Goal: Information Seeking & Learning: Learn about a topic

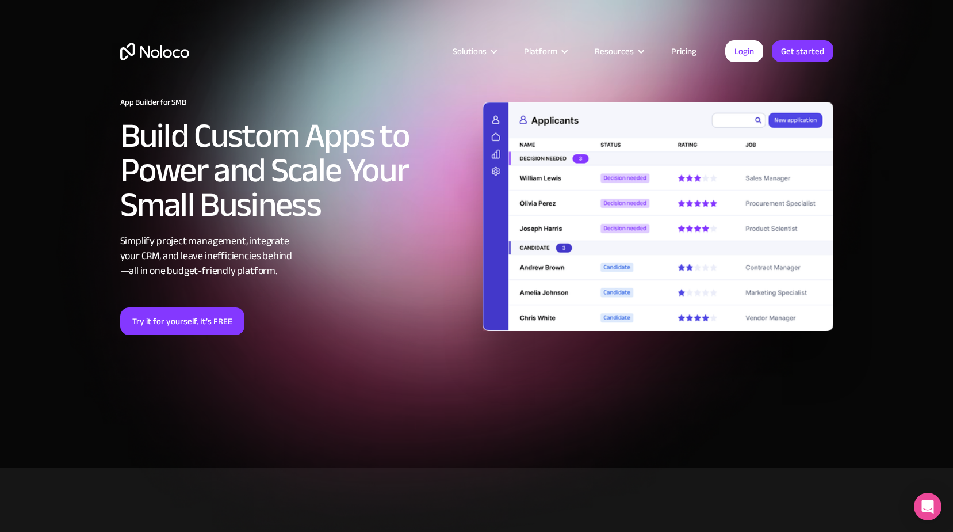
click at [685, 54] on link "Pricing" at bounding box center [684, 51] width 54 height 15
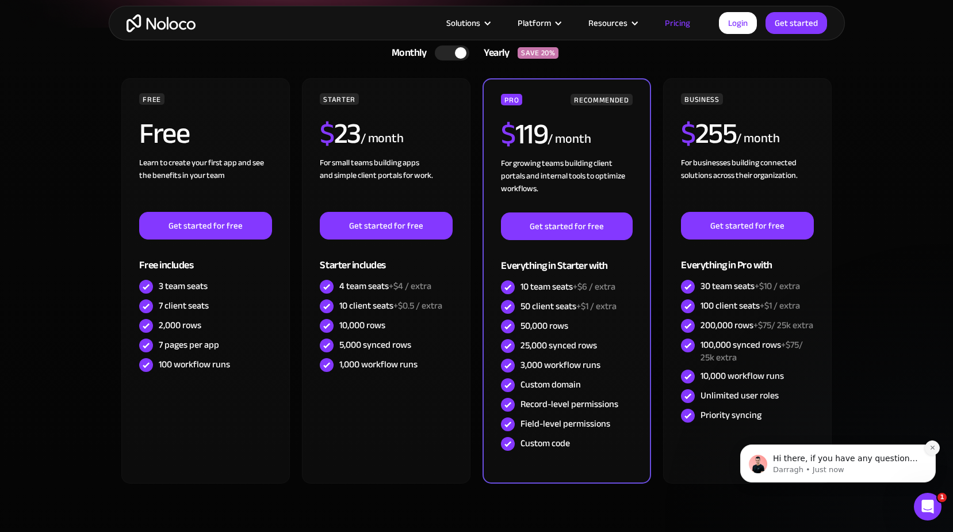
click at [930, 448] on icon "Dismiss notification" at bounding box center [933, 447] width 6 height 6
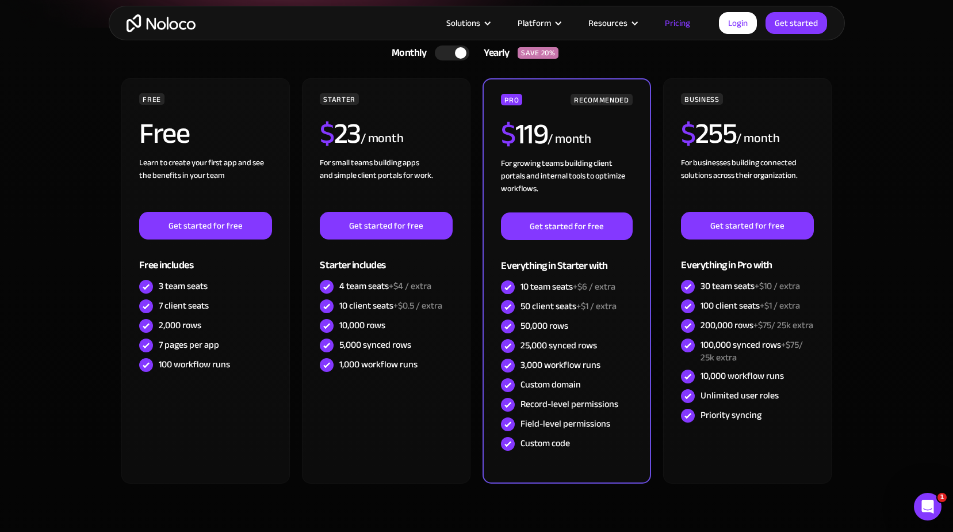
scroll to position [173, 0]
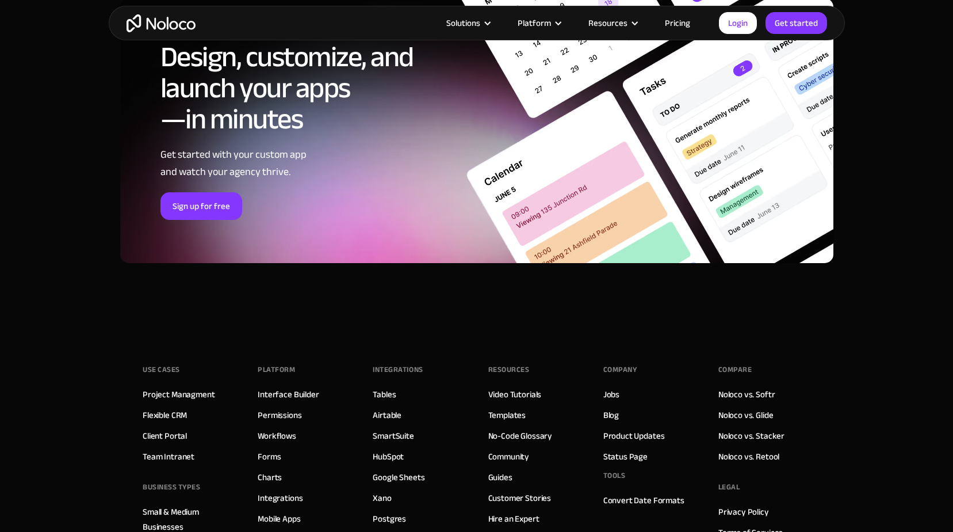
scroll to position [5523, 0]
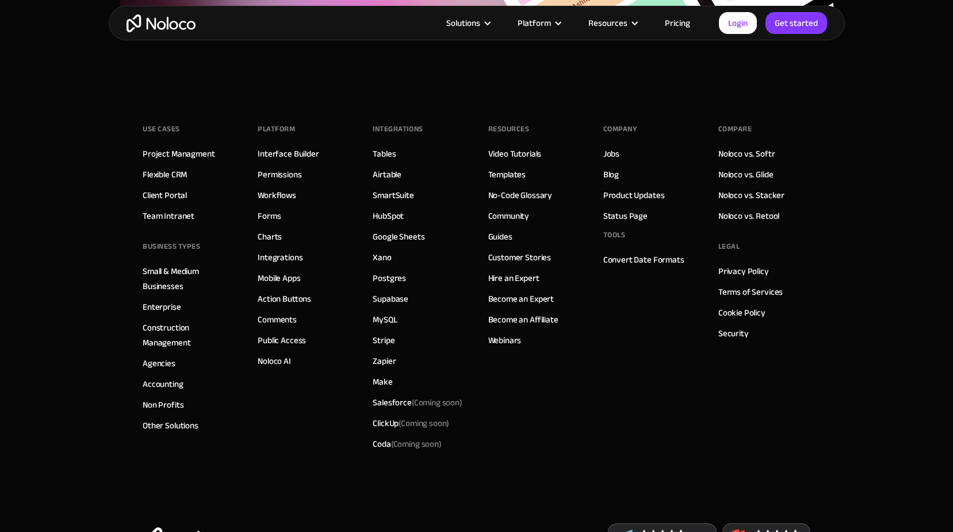
click at [935, 349] on footer "Use Cases Project Managment Flexible CRM Client Portal Team Intranet BUSINESS T…" at bounding box center [476, 335] width 953 height 498
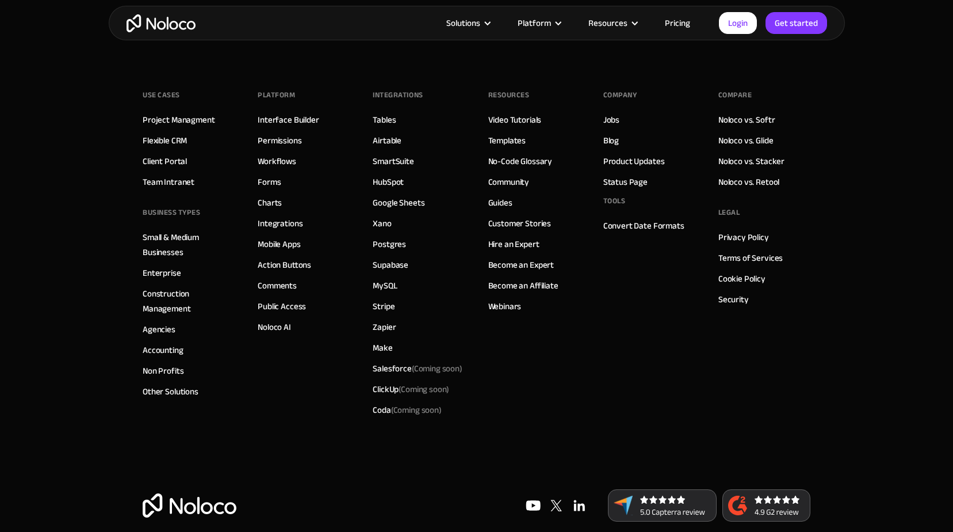
scroll to position [5575, 0]
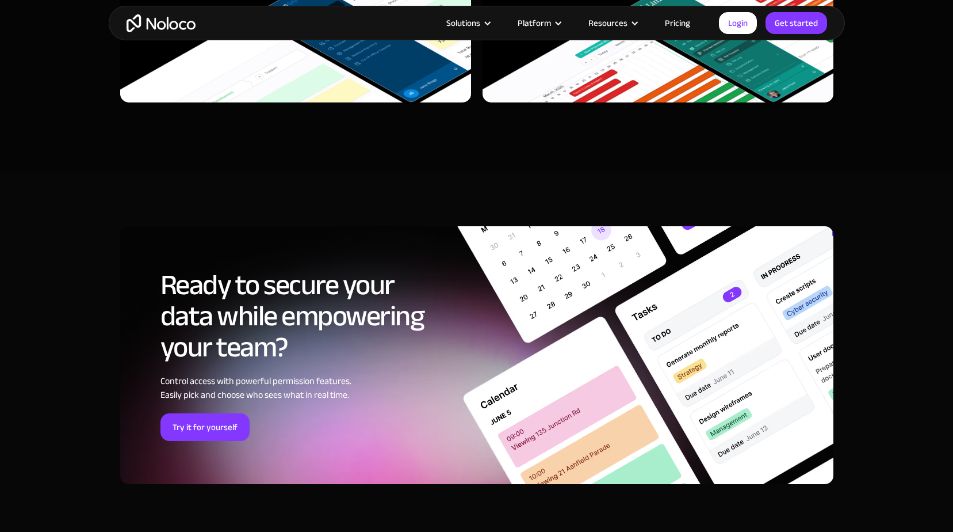
scroll to position [3797, 0]
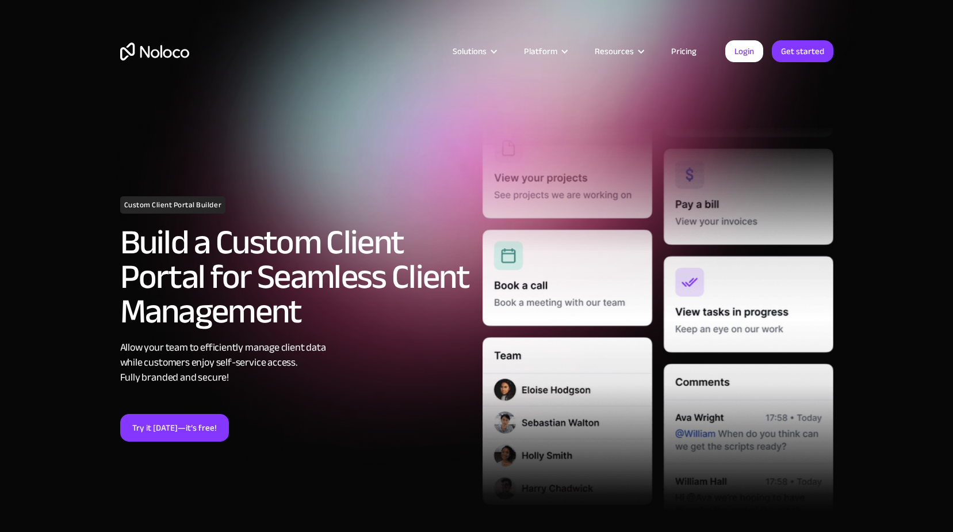
click at [686, 49] on link "Pricing" at bounding box center [684, 51] width 54 height 15
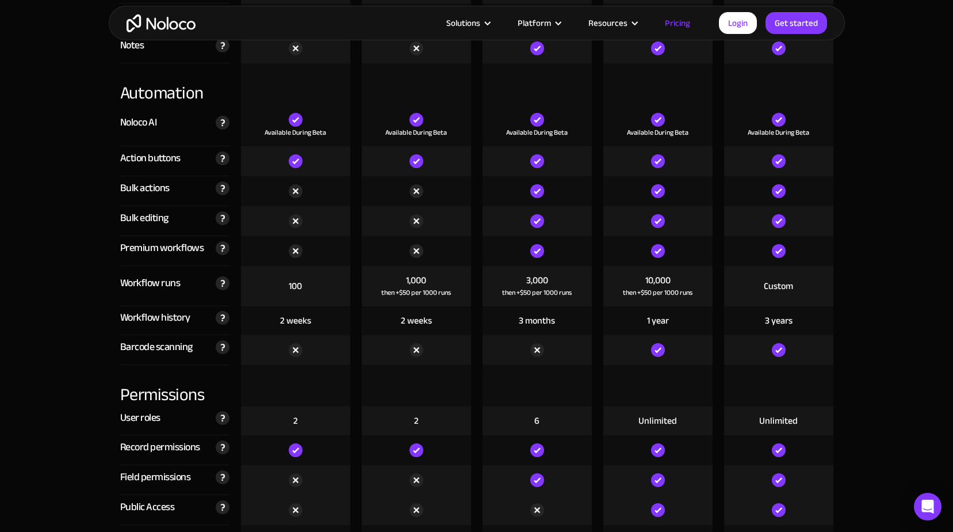
scroll to position [2129, 0]
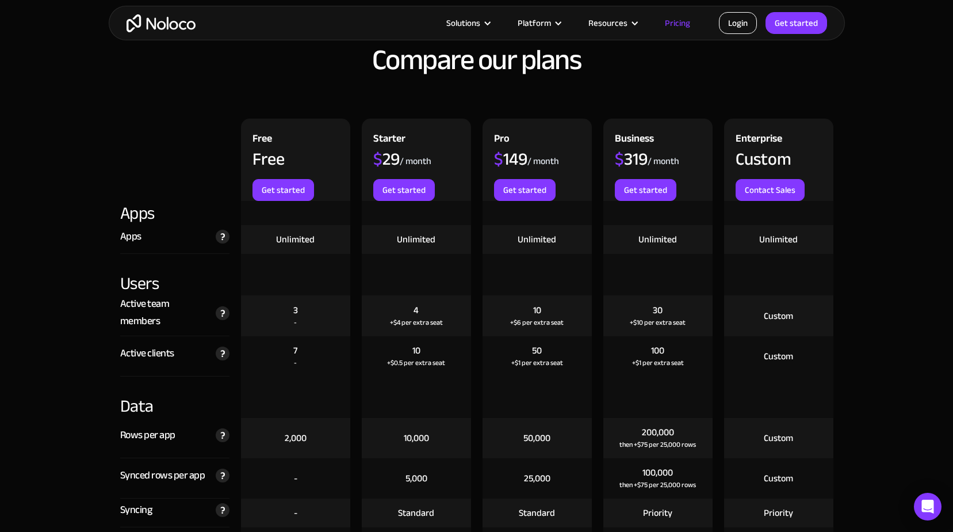
scroll to position [1116, 0]
